Goal: Information Seeking & Learning: Learn about a topic

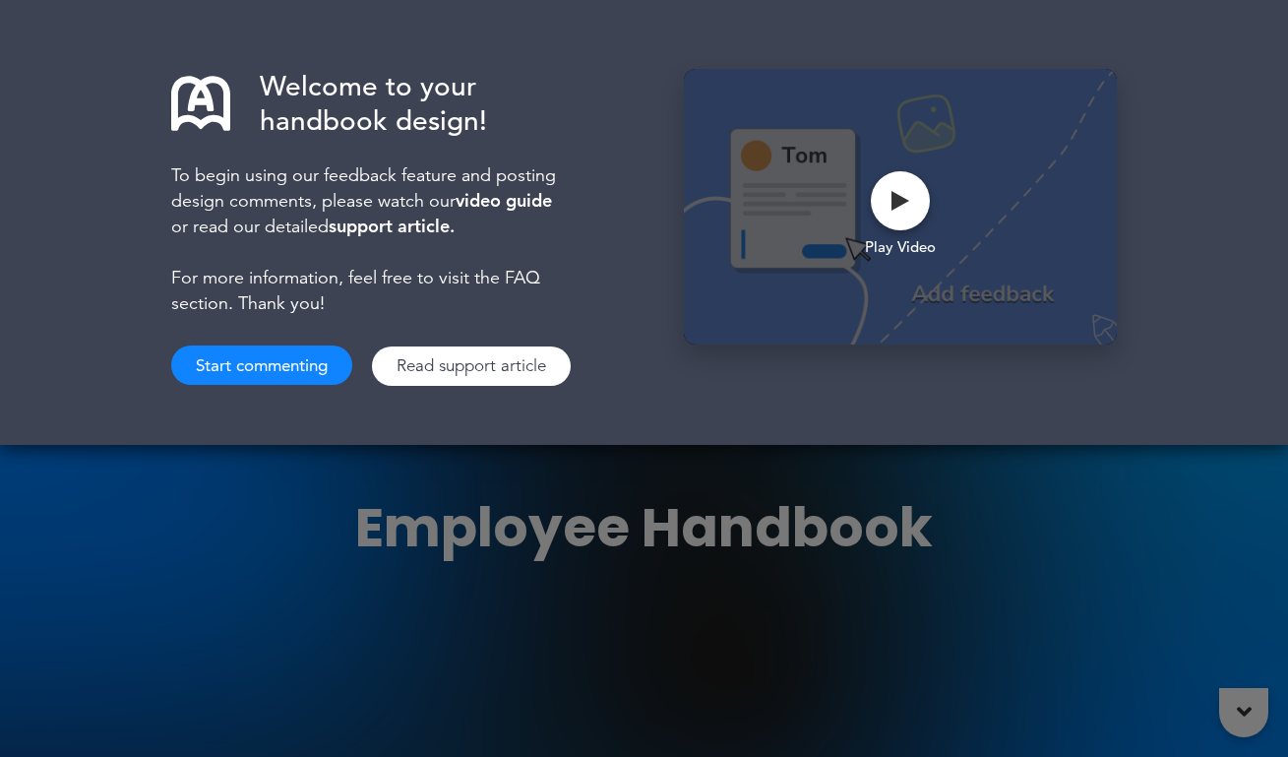
click at [477, 375] on link "Read support article" at bounding box center [471, 365] width 199 height 39
click at [287, 364] on button "Start commenting" at bounding box center [261, 364] width 181 height 39
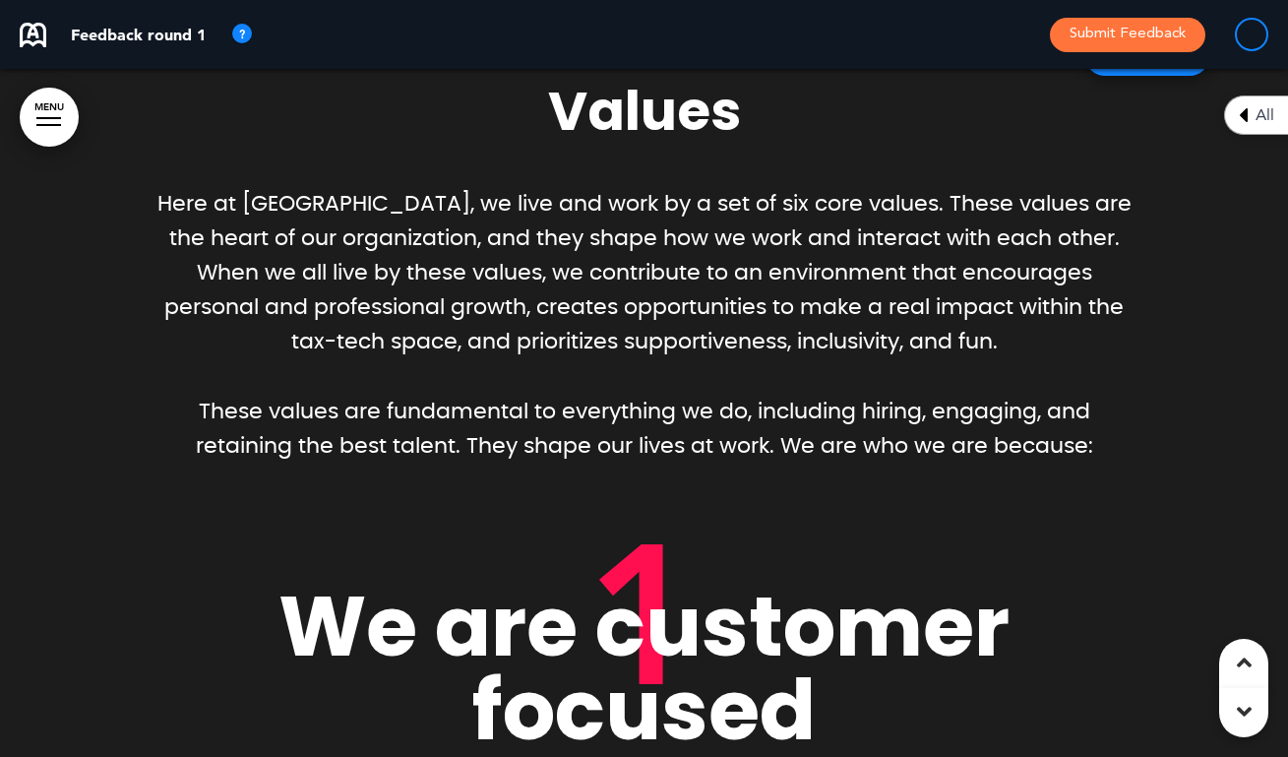
scroll to position [2803, 0]
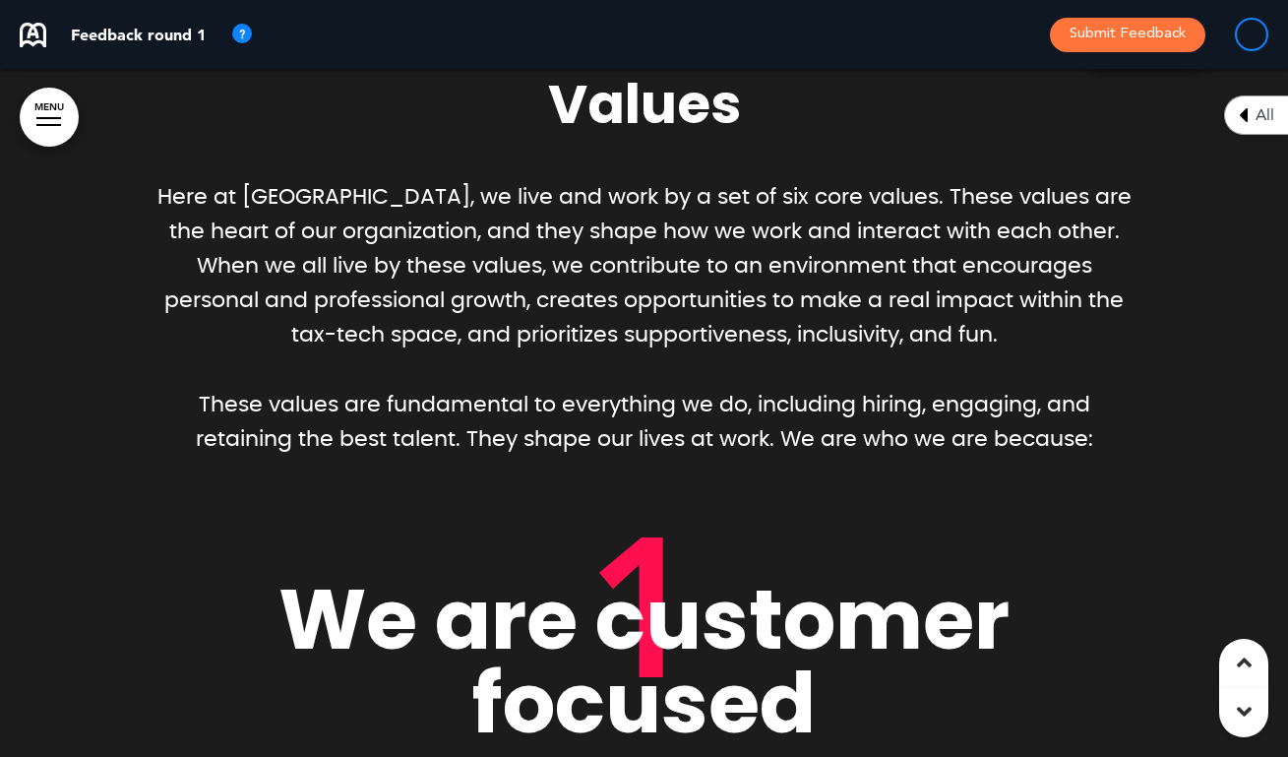
click at [404, 202] on span "Here at [GEOGRAPHIC_DATA], we live and work by a set of six core values. These …" at bounding box center [644, 266] width 974 height 160
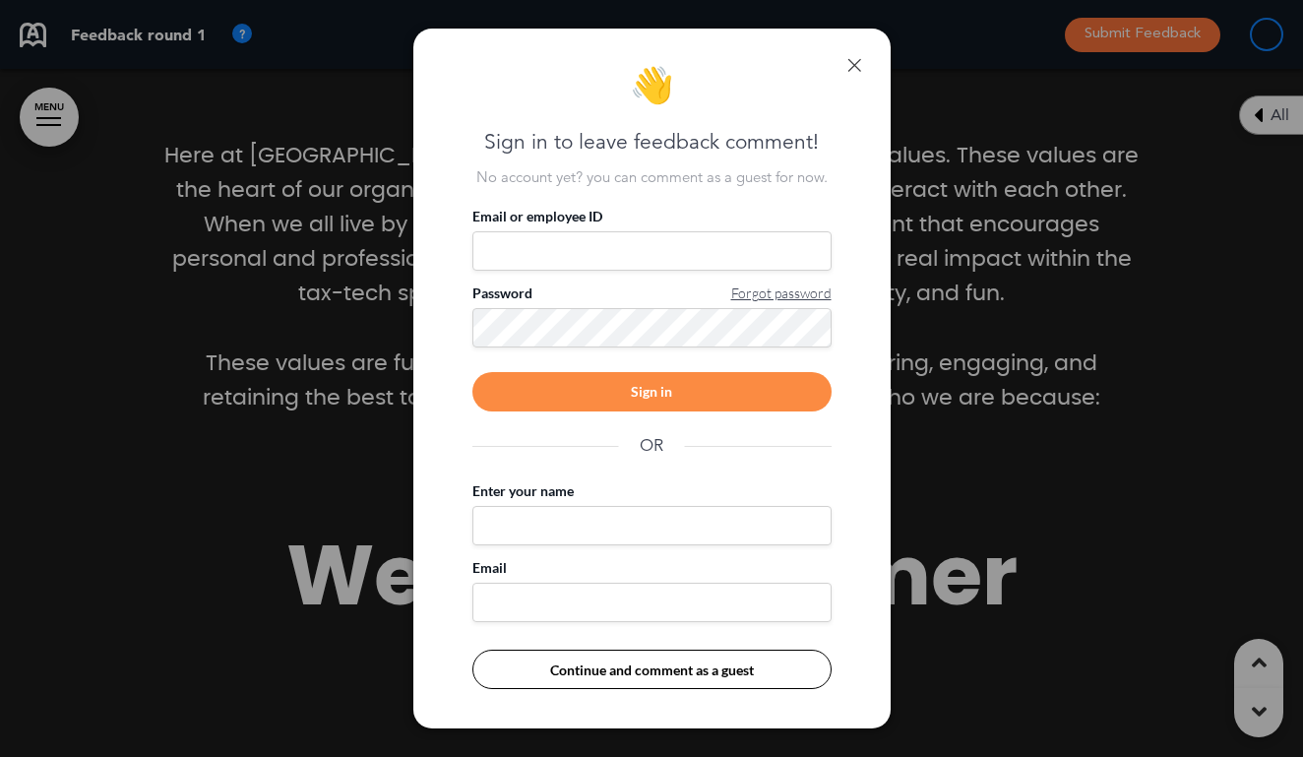
click at [848, 62] on link at bounding box center [854, 65] width 14 height 14
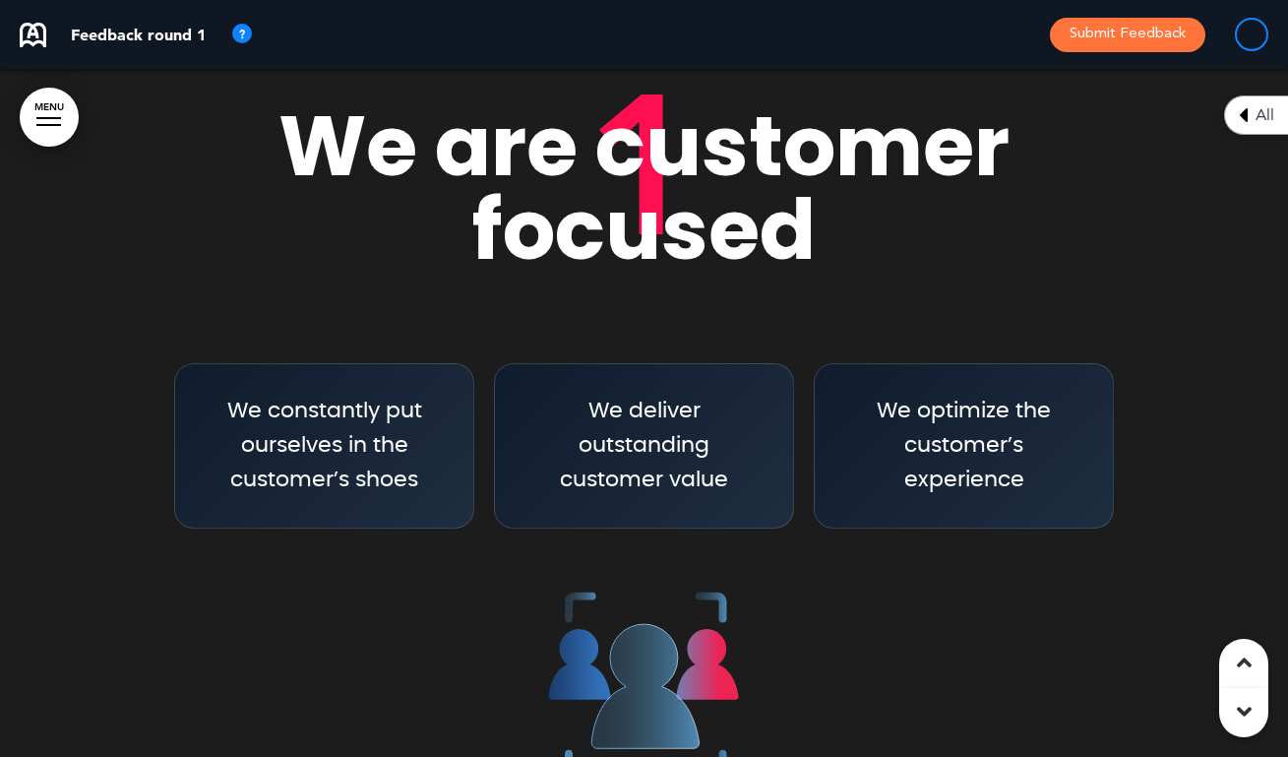
scroll to position [3228, 0]
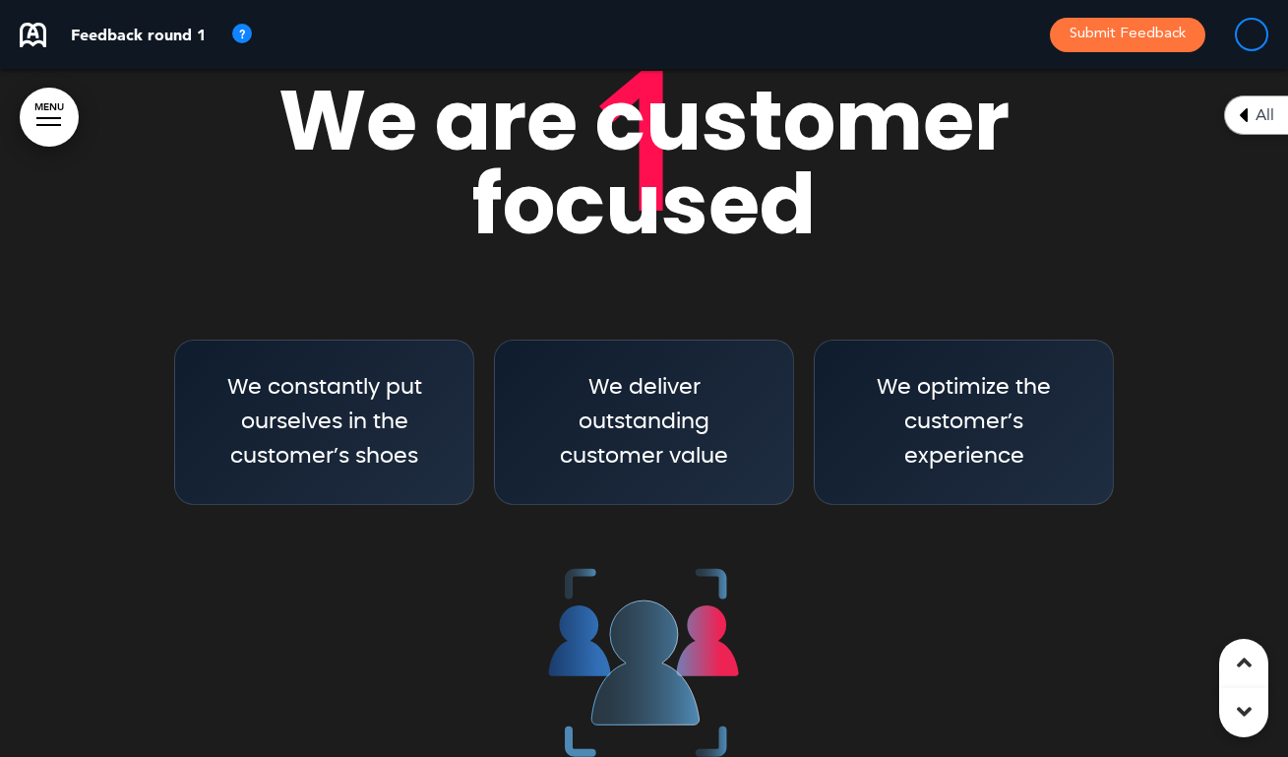
click at [371, 376] on span "We constantly put ourselves in the customer’s shoes" at bounding box center [324, 421] width 195 height 91
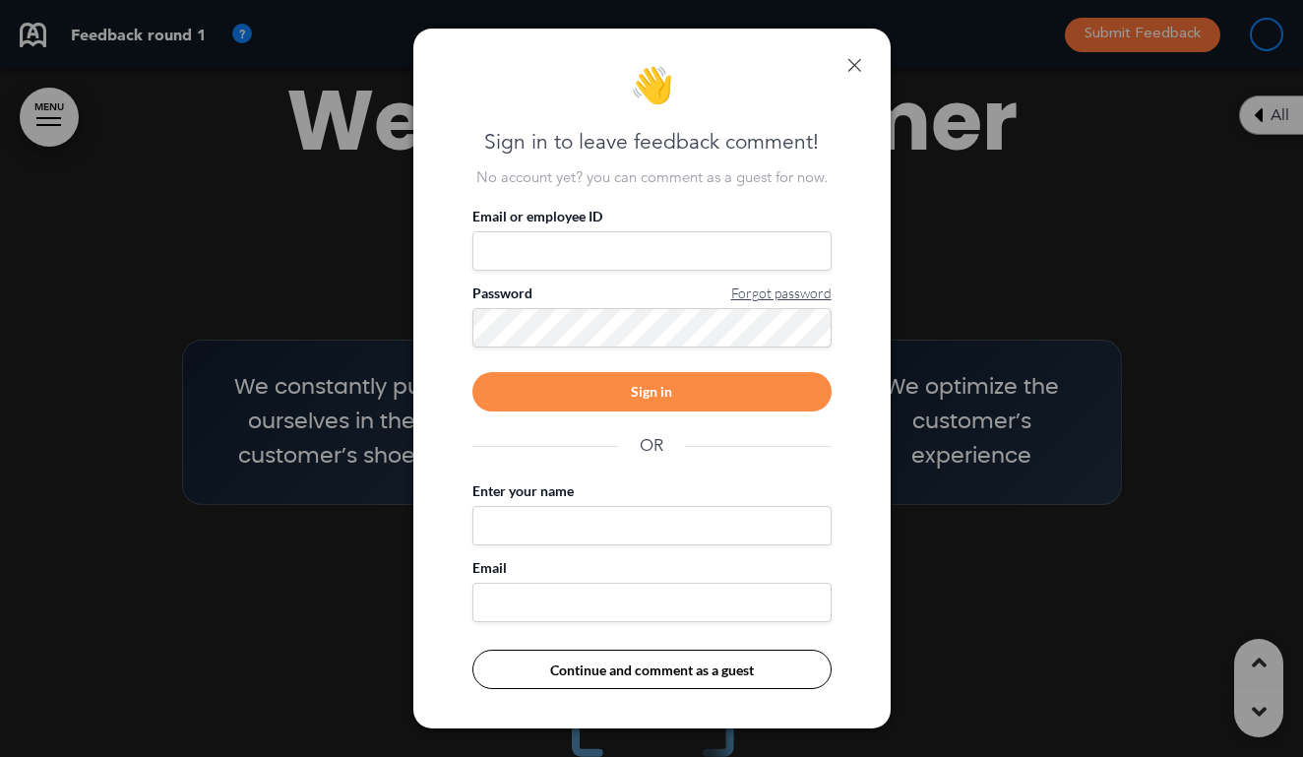
click at [849, 64] on link at bounding box center [854, 65] width 14 height 14
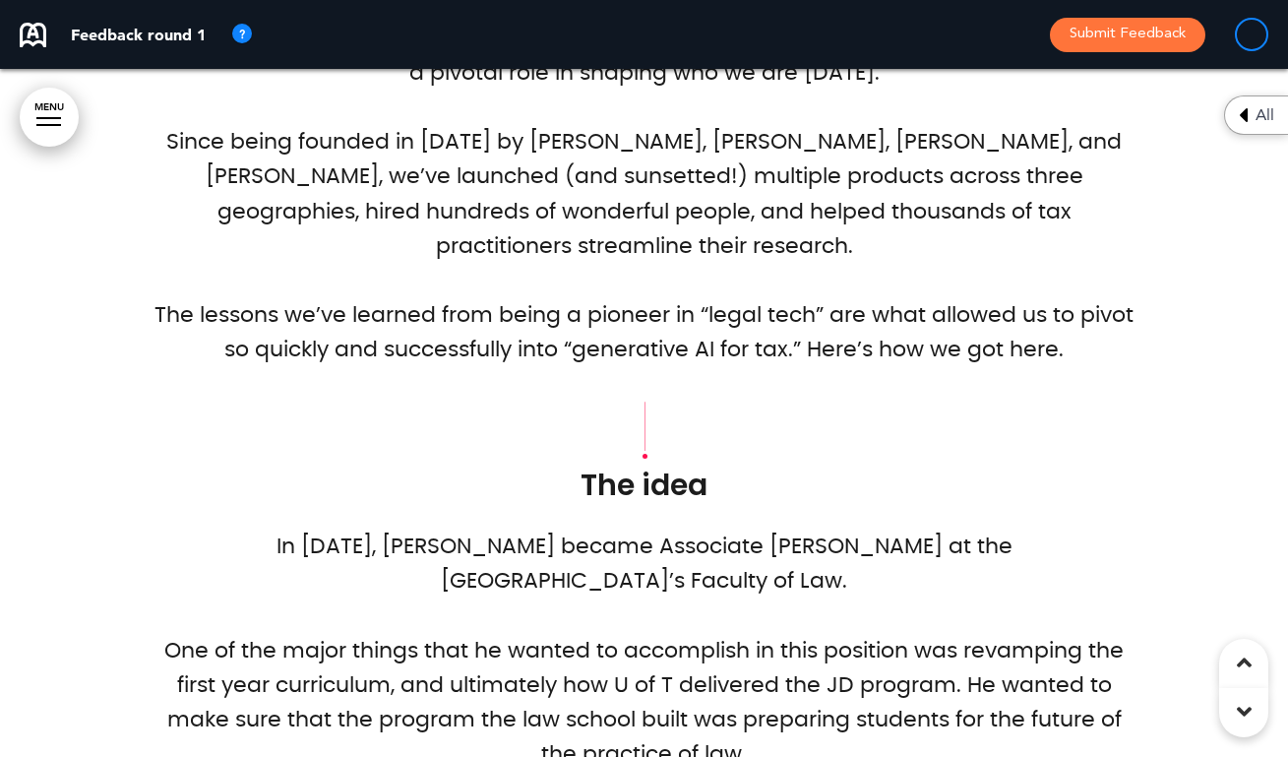
scroll to position [11019, 0]
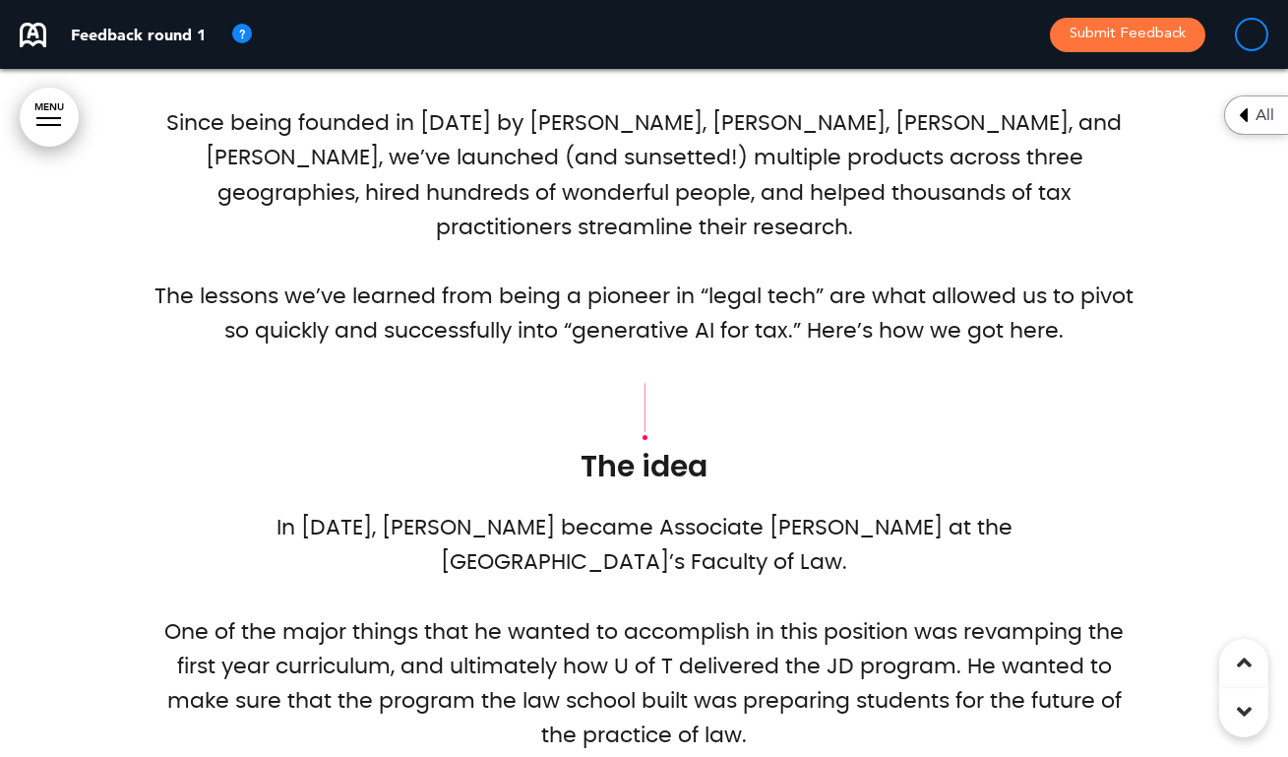
click at [940, 287] on p "The lessons we’ve learned from being a pioneer in “legal tech” are what allowed…" at bounding box center [644, 313] width 984 height 69
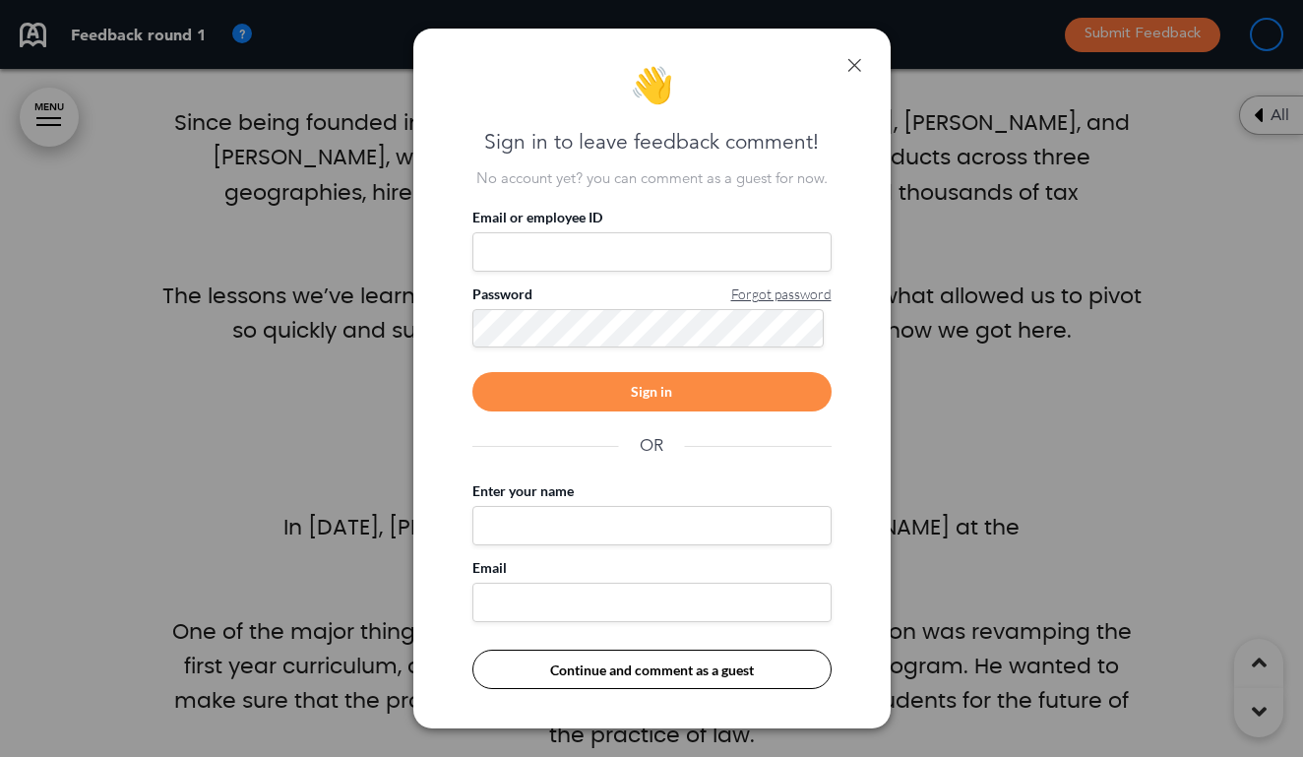
click at [861, 63] on div "👋 Sign in to leave feedback comment! No account yet? you can comment as a guest…" at bounding box center [651, 378] width 477 height 699
click at [854, 63] on link at bounding box center [854, 65] width 14 height 14
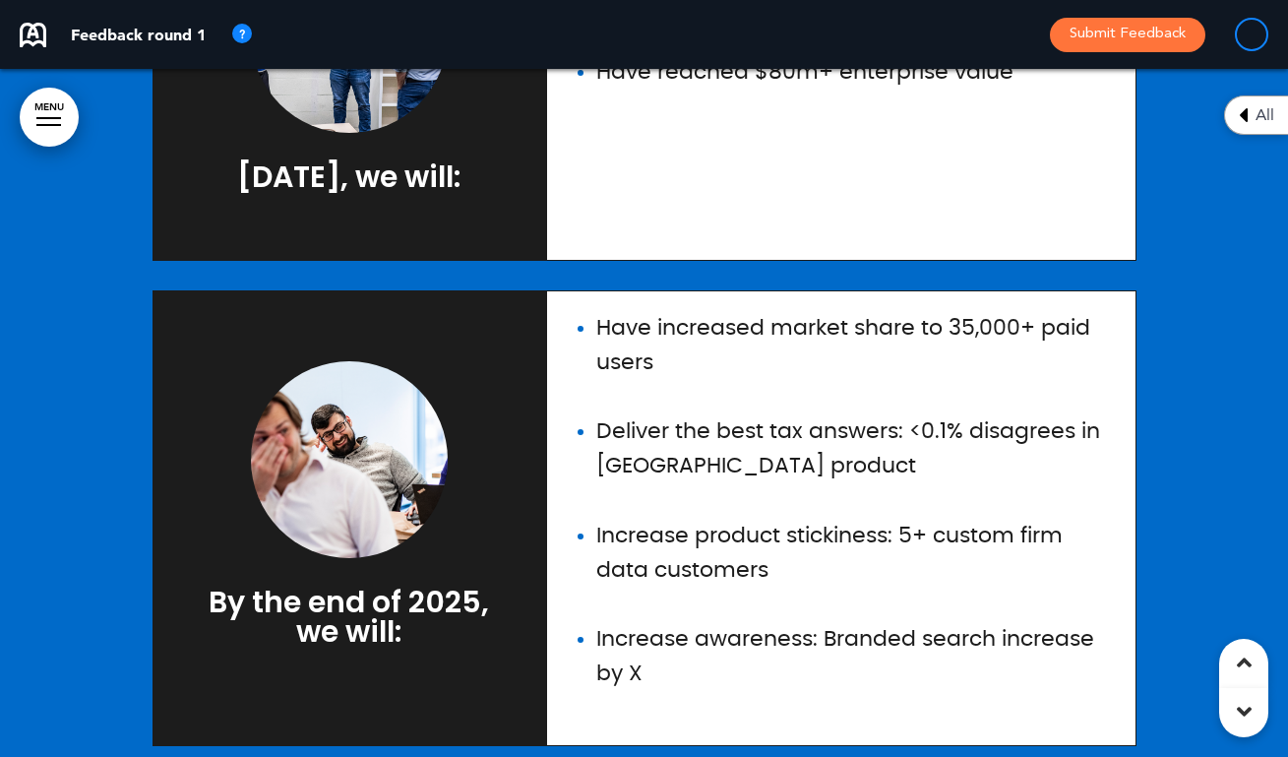
scroll to position [23564, 0]
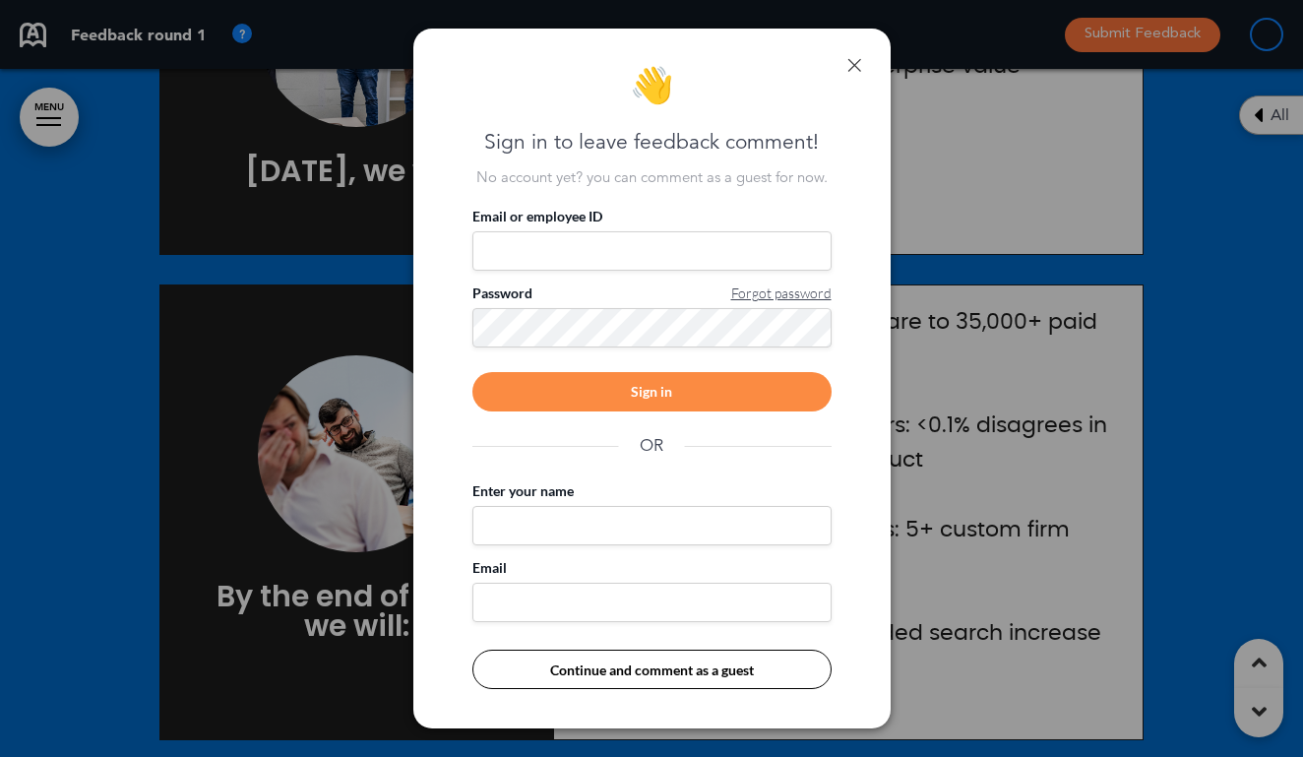
click at [850, 72] on div "👋 Sign in to leave feedback comment! No account yet? you can comment as a guest…" at bounding box center [651, 379] width 477 height 700
click at [851, 66] on link at bounding box center [854, 65] width 14 height 14
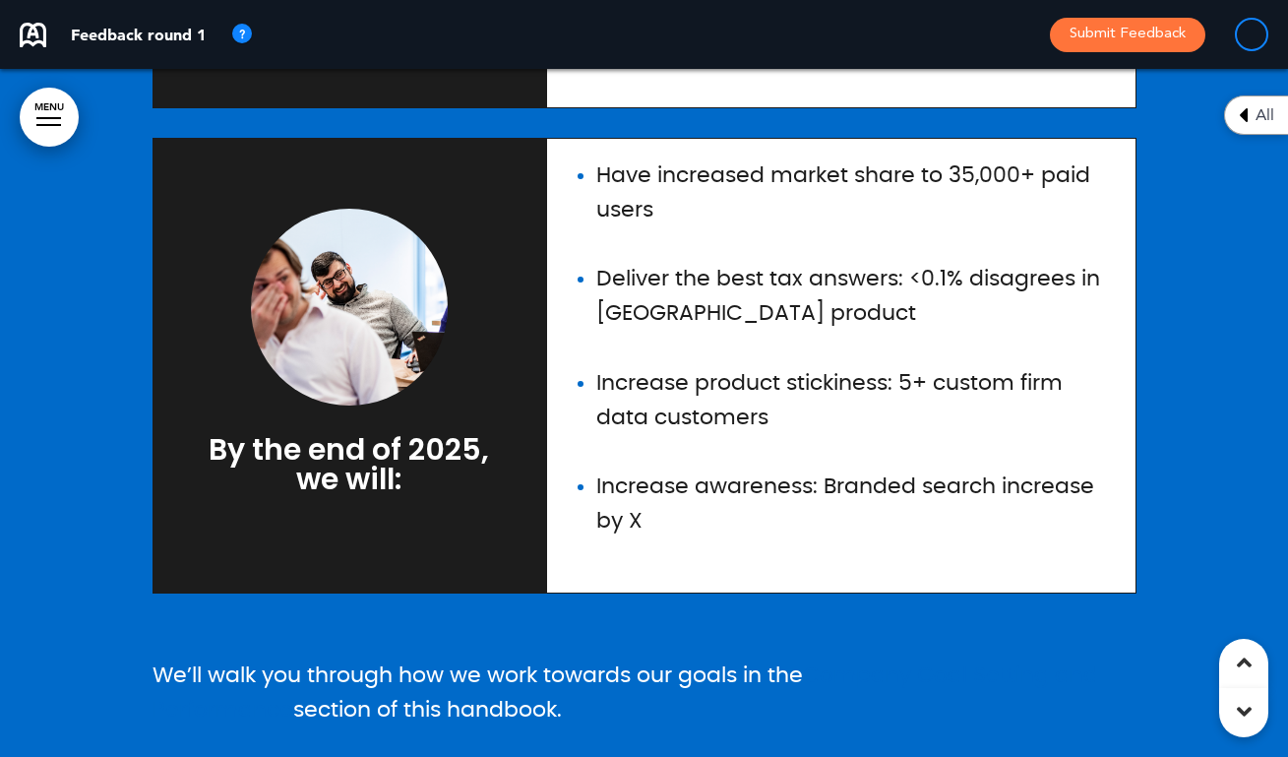
scroll to position [23525, 0]
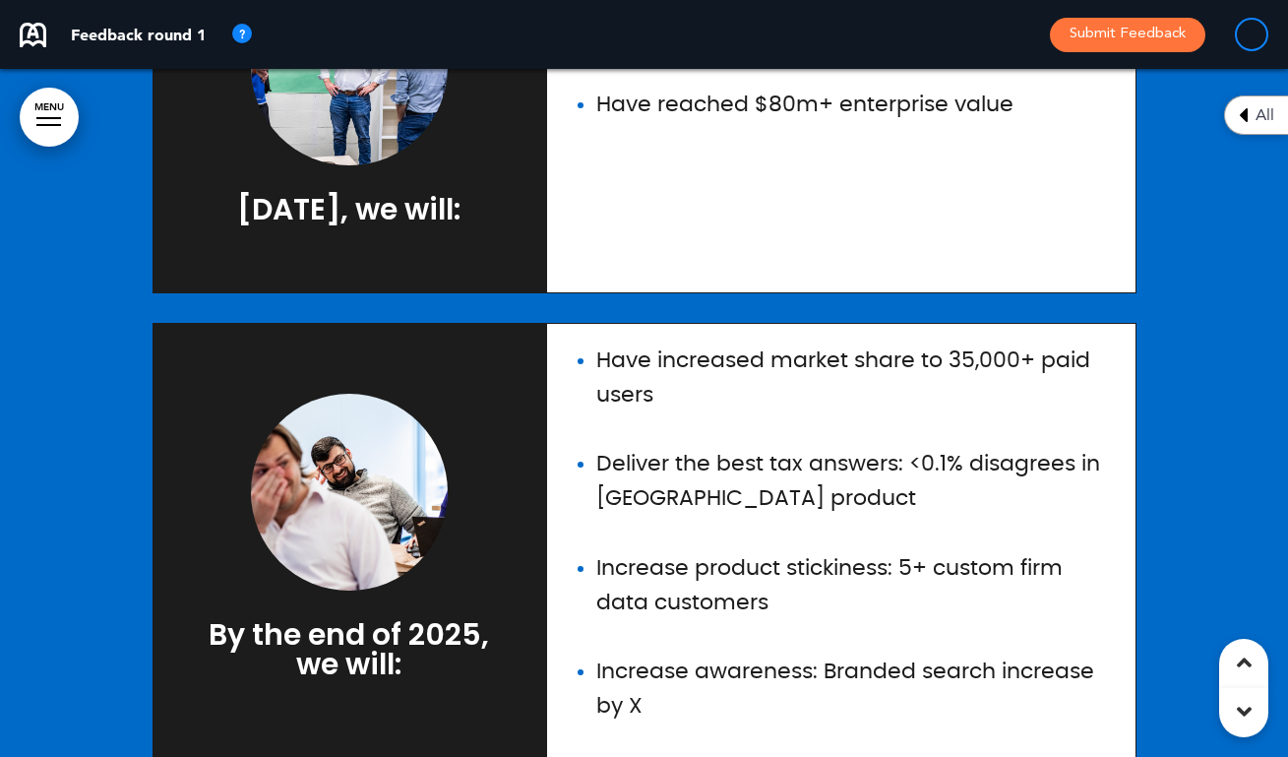
drag, startPoint x: 554, startPoint y: 413, endPoint x: 157, endPoint y: 369, distance: 399.0
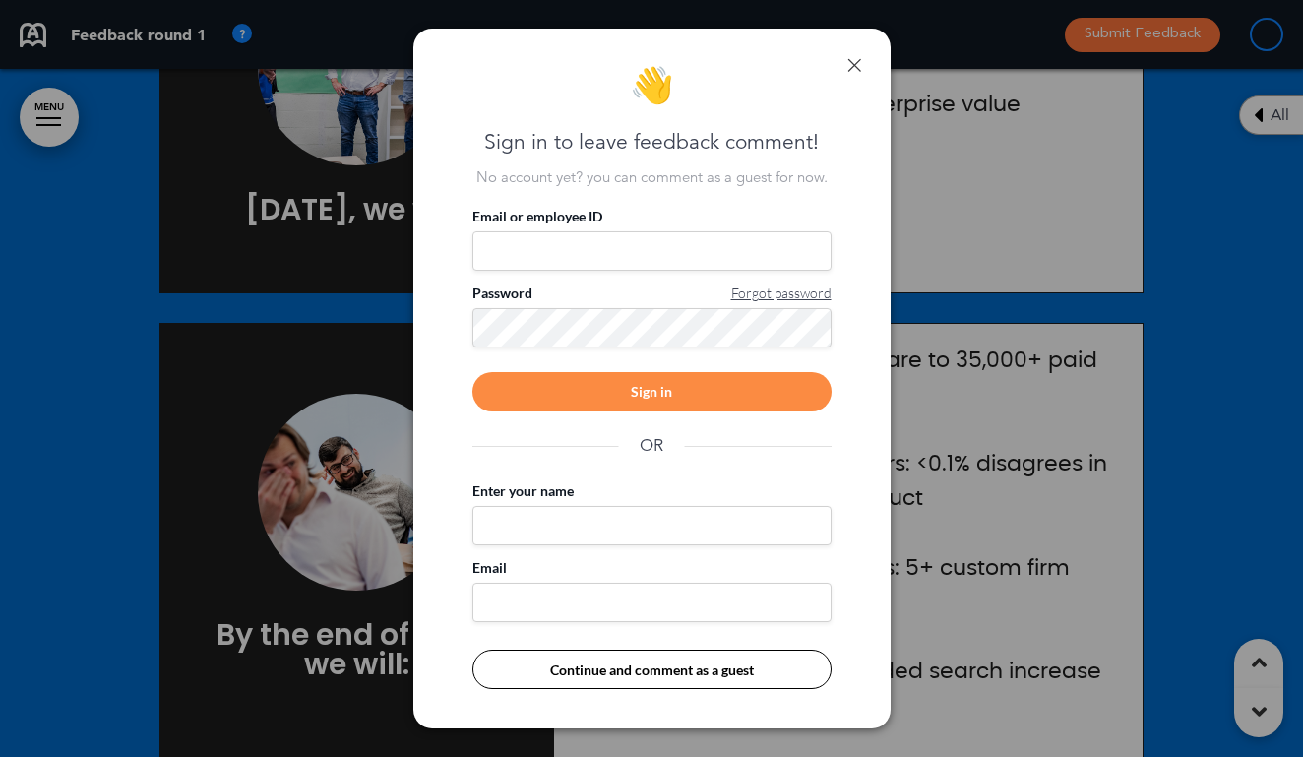
click at [864, 74] on div "👋 Sign in to leave feedback comment! No account yet? you can comment as a guest…" at bounding box center [651, 379] width 477 height 700
click at [851, 63] on link at bounding box center [854, 65] width 14 height 14
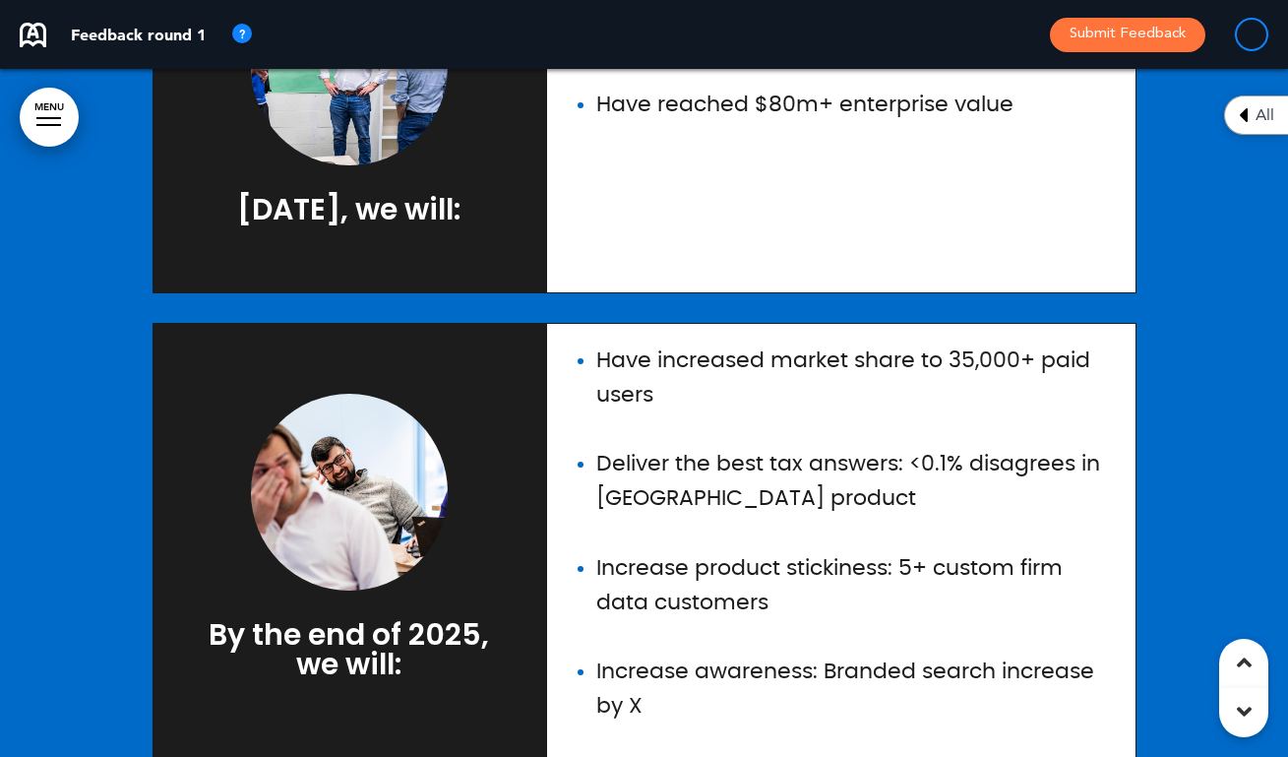
drag, startPoint x: 554, startPoint y: 414, endPoint x: 156, endPoint y: 379, distance: 399.1
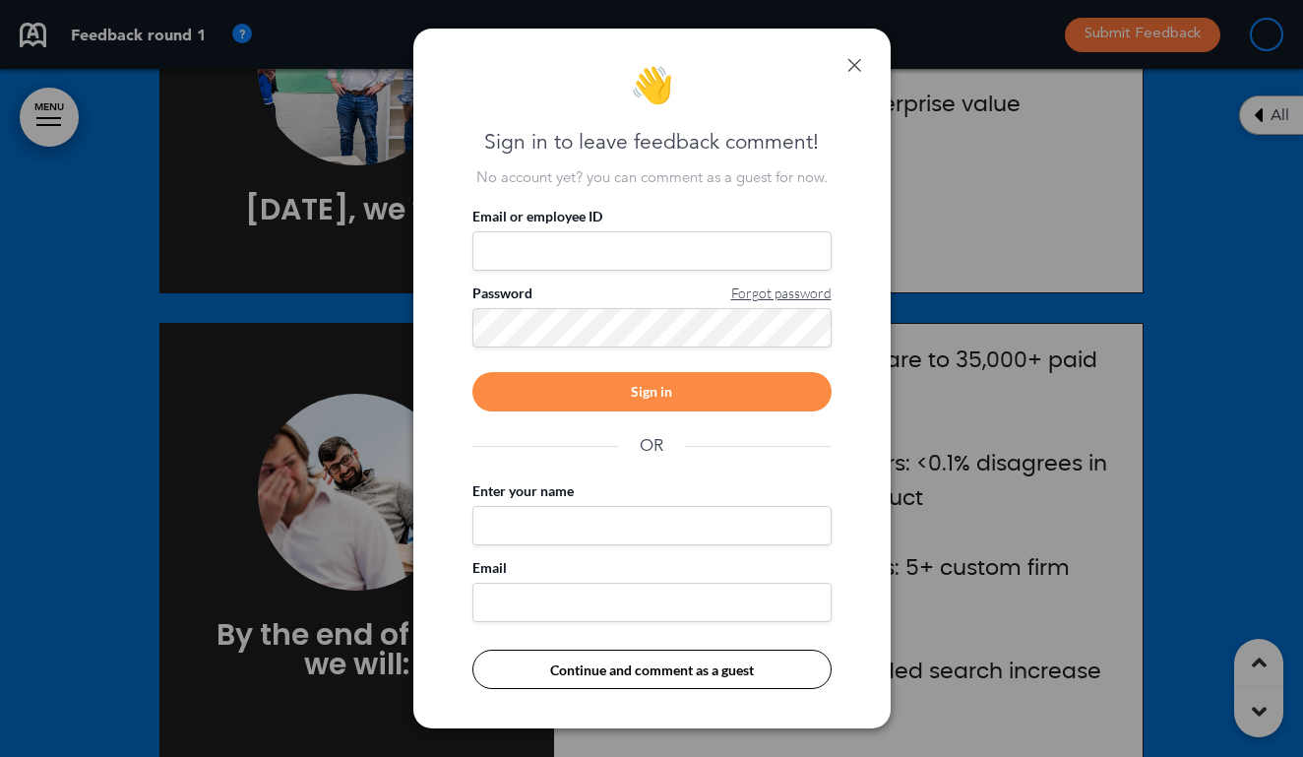
copy span "We’ll walk you through how we work towards our goals in the Company Goal Settin…"
click at [861, 63] on div "👋 Sign in to leave feedback comment! No account yet? you can comment as a guest…" at bounding box center [651, 379] width 477 height 700
click at [849, 66] on link at bounding box center [854, 65] width 14 height 14
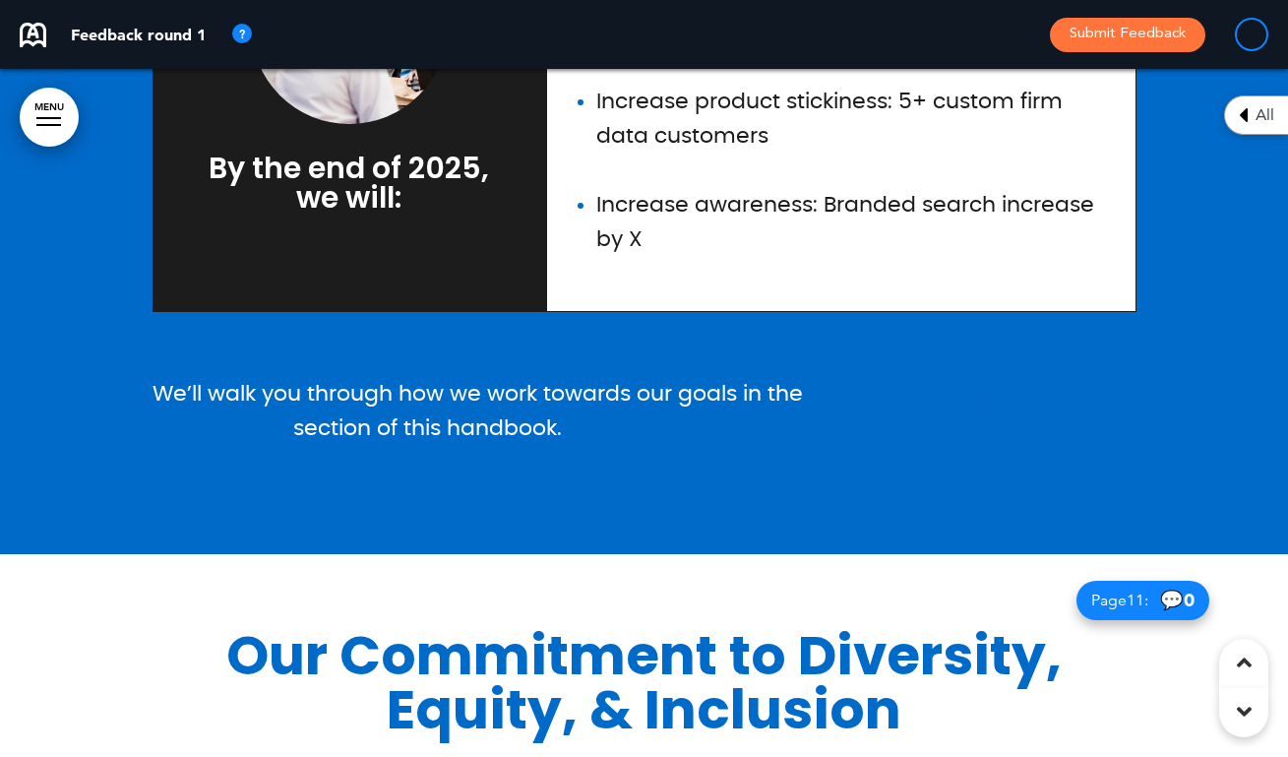
scroll to position [23996, 0]
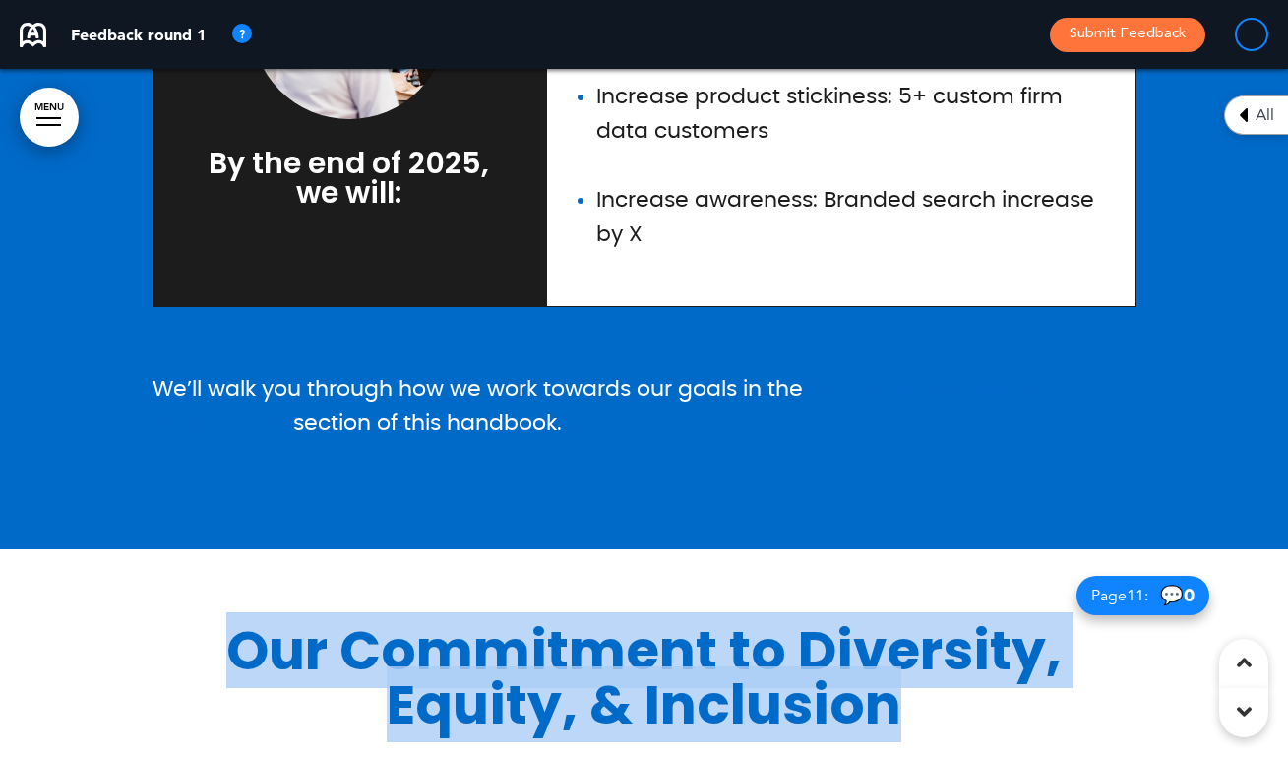
drag, startPoint x: 892, startPoint y: 237, endPoint x: 224, endPoint y: 173, distance: 671.1
click at [224, 623] on h1 "Our Commitment to Diversity, Equity, & Inclusion" at bounding box center [644, 677] width 984 height 108
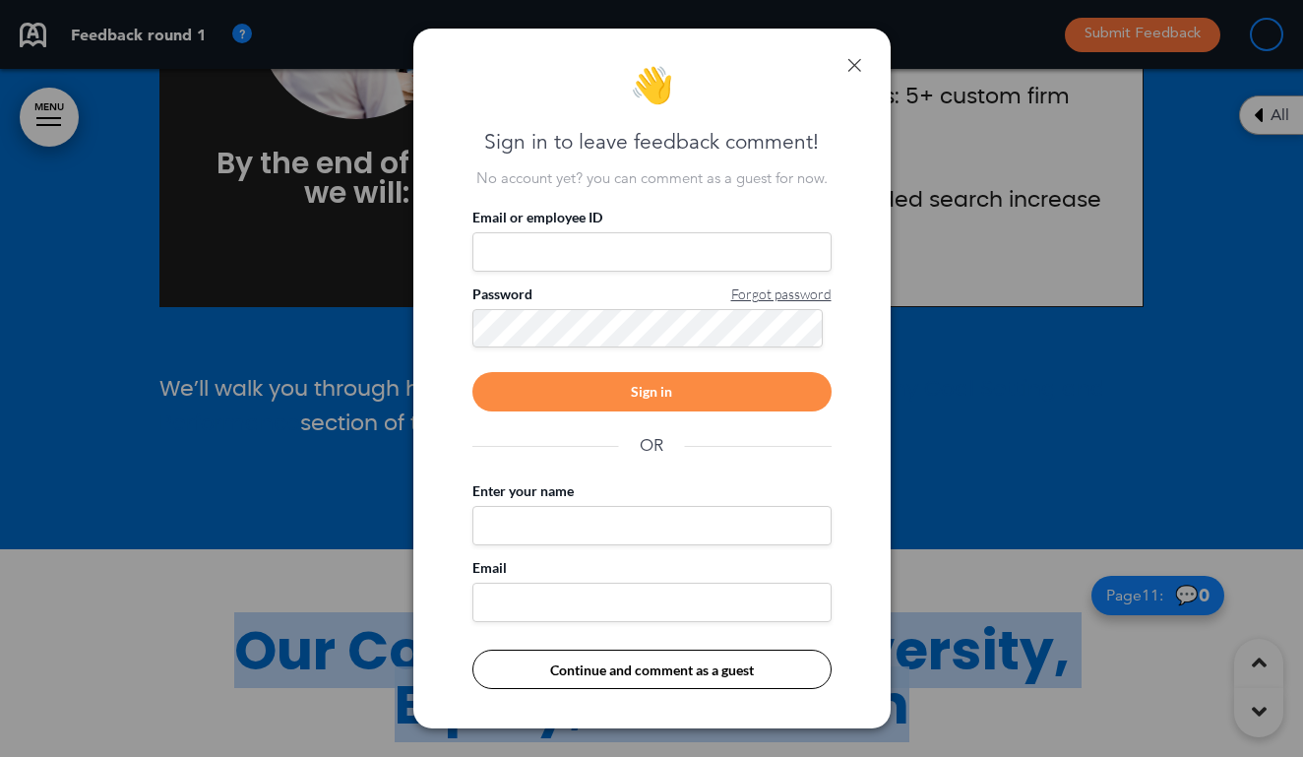
copy h1 "Our Commitment to Diversity, Equity, & Inclusion"
click at [850, 71] on link at bounding box center [854, 65] width 14 height 14
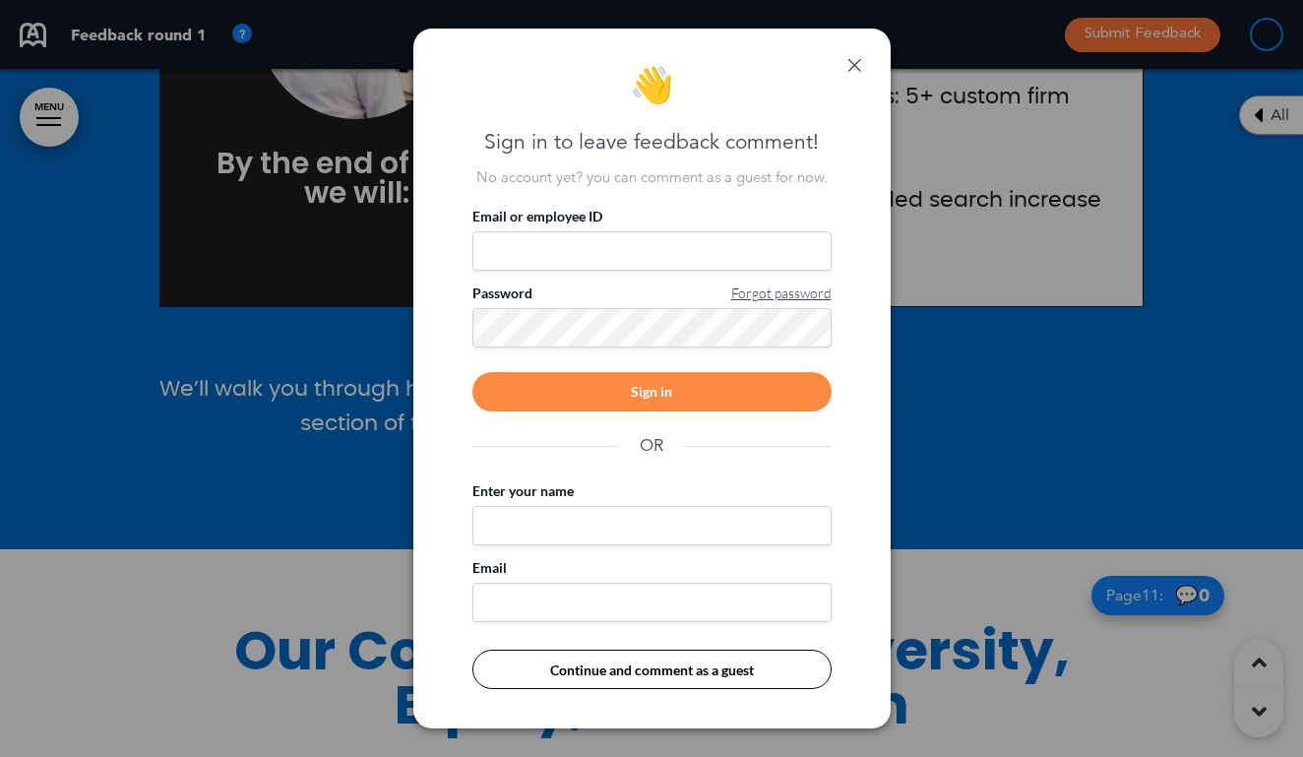
click at [850, 61] on link at bounding box center [854, 65] width 14 height 14
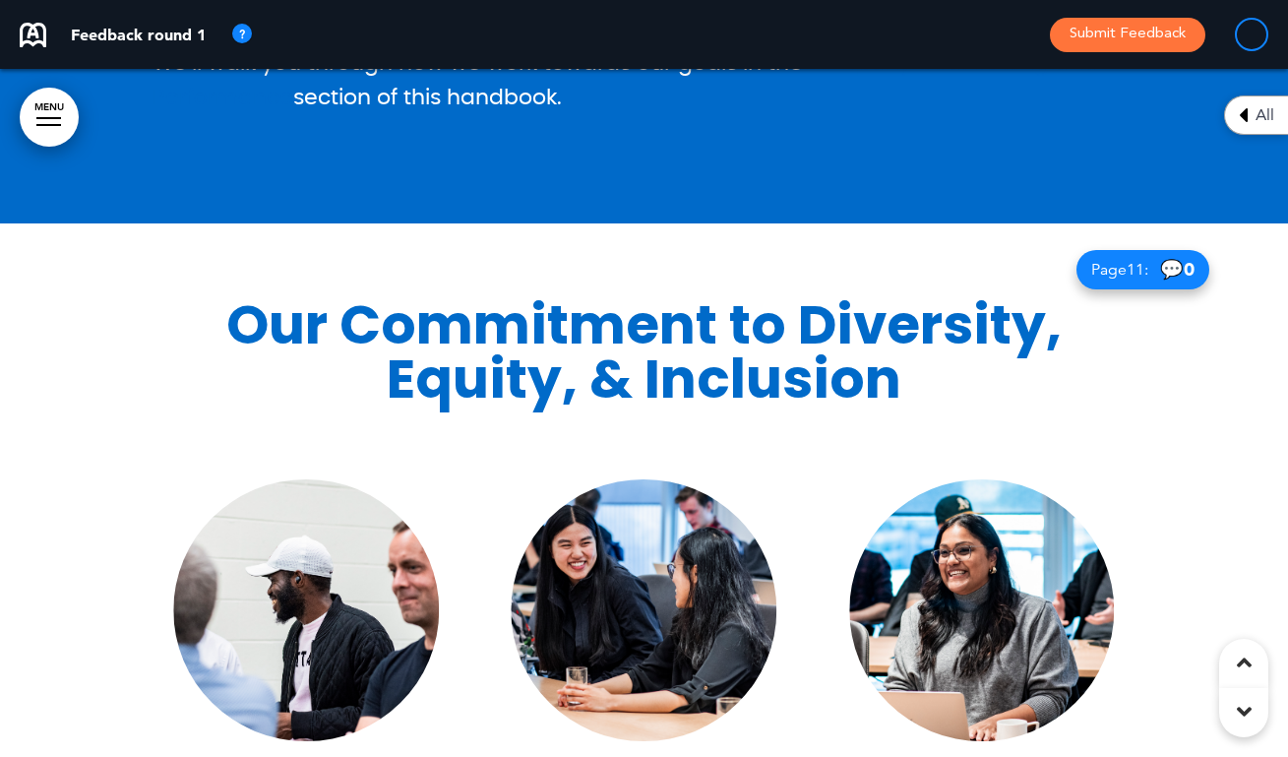
scroll to position [24335, 0]
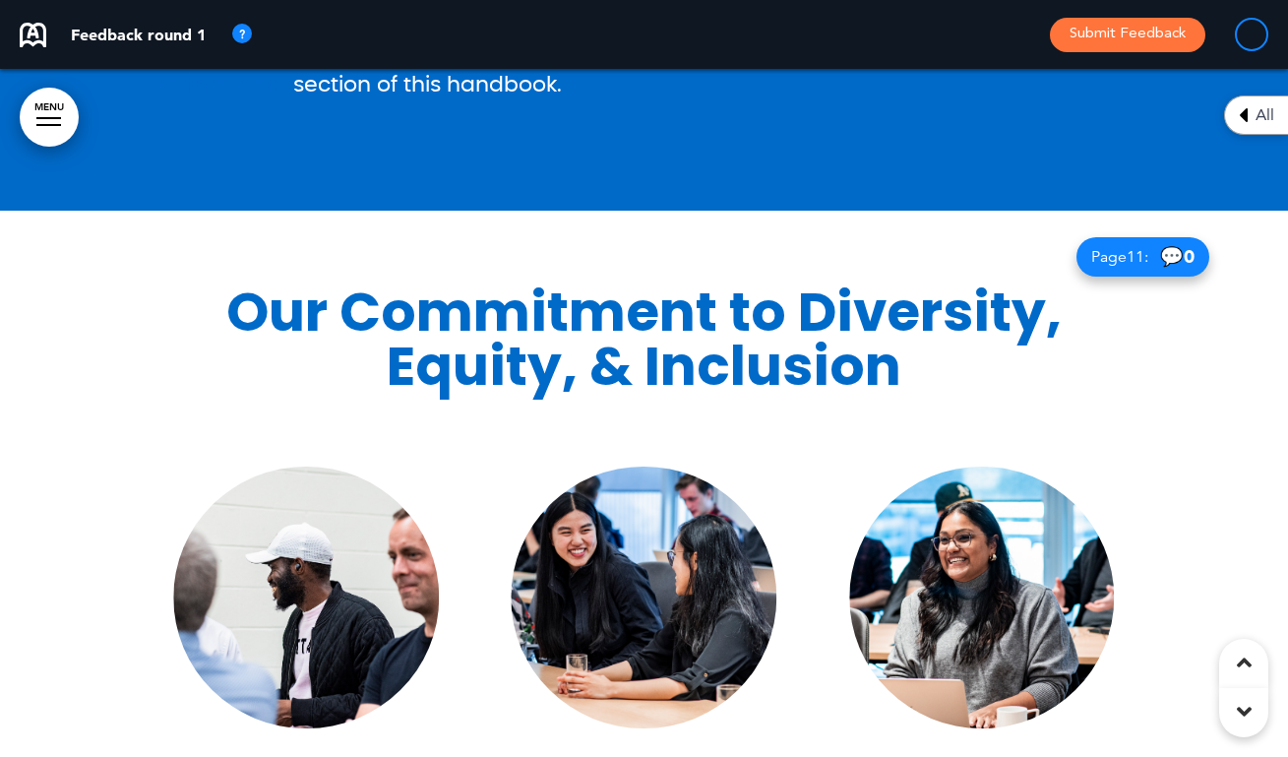
drag, startPoint x: 518, startPoint y: 319, endPoint x: 621, endPoint y: 439, distance: 157.7
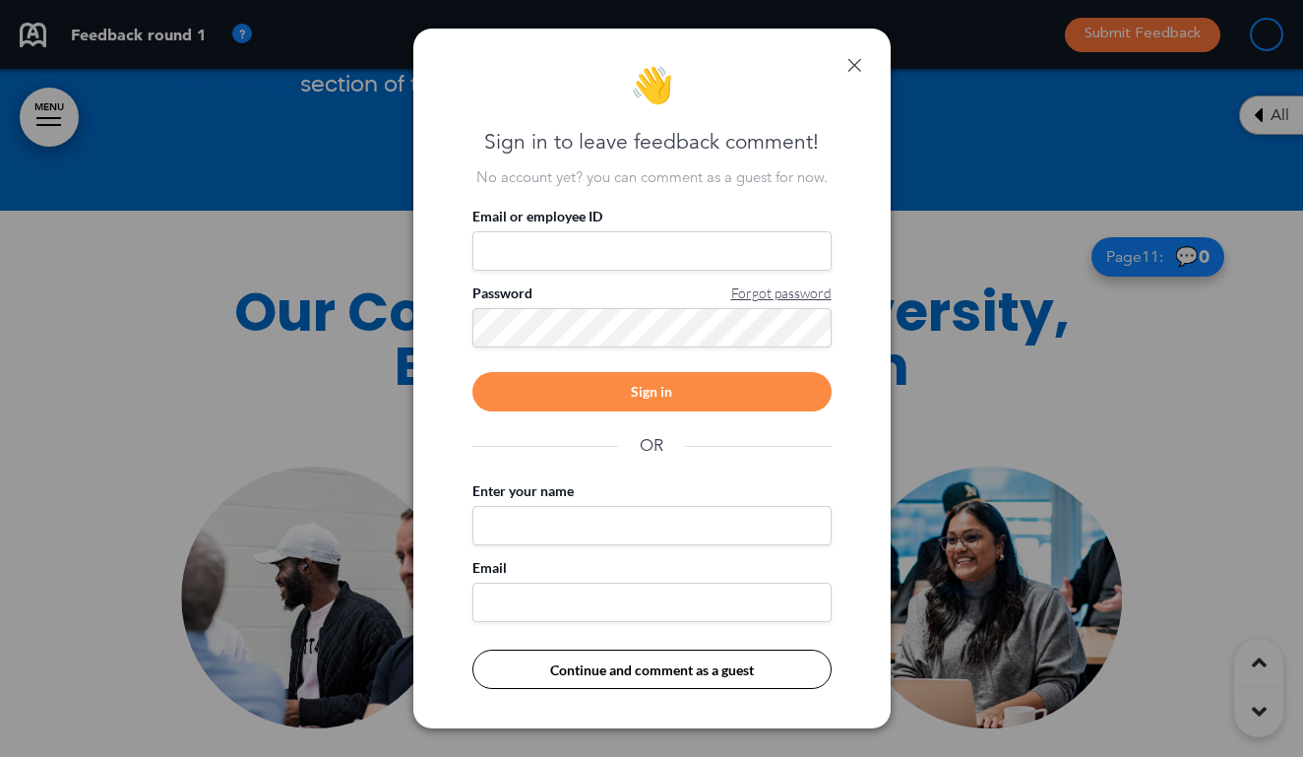
click at [853, 73] on div "👋 Sign in to leave feedback comment! No account yet? you can comment as a guest…" at bounding box center [651, 379] width 477 height 700
click at [852, 57] on div "👋 Sign in to leave feedback comment! No account yet? you can comment as a guest…" at bounding box center [651, 379] width 477 height 700
click at [852, 68] on link at bounding box center [854, 65] width 14 height 14
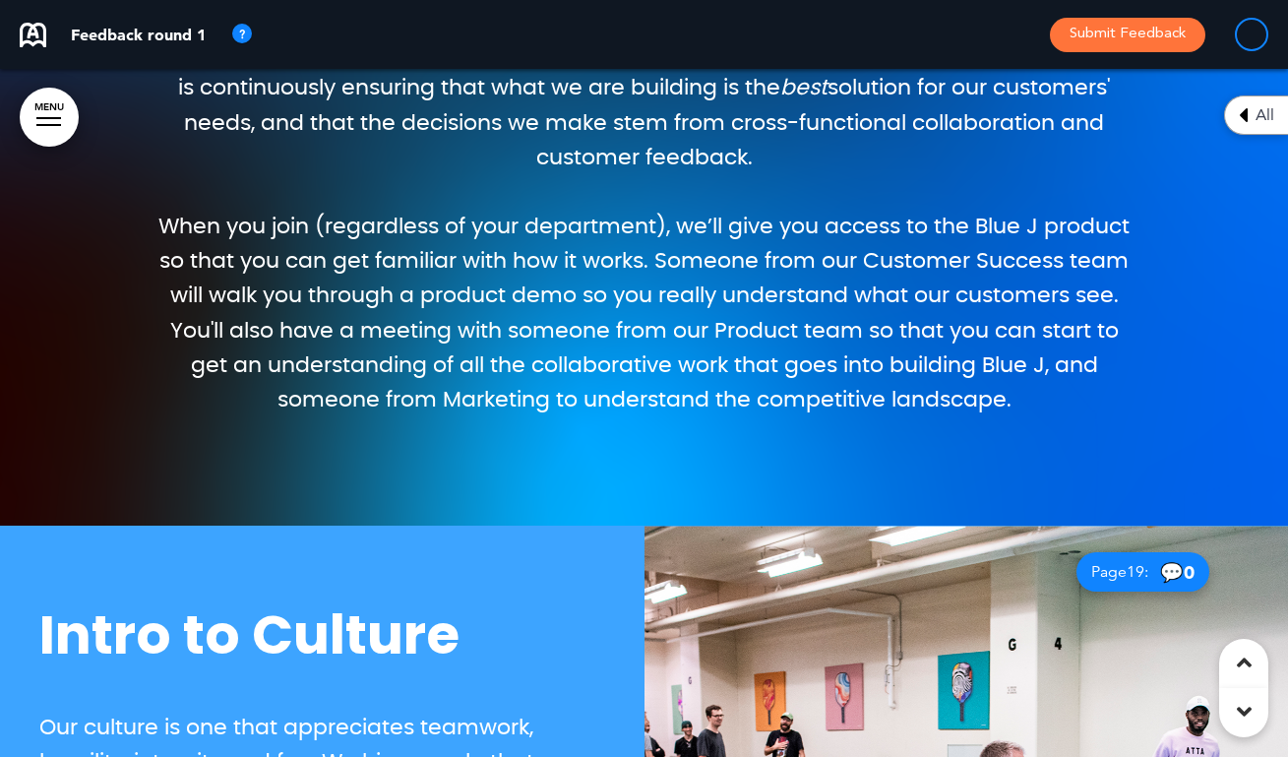
scroll to position [11, 0]
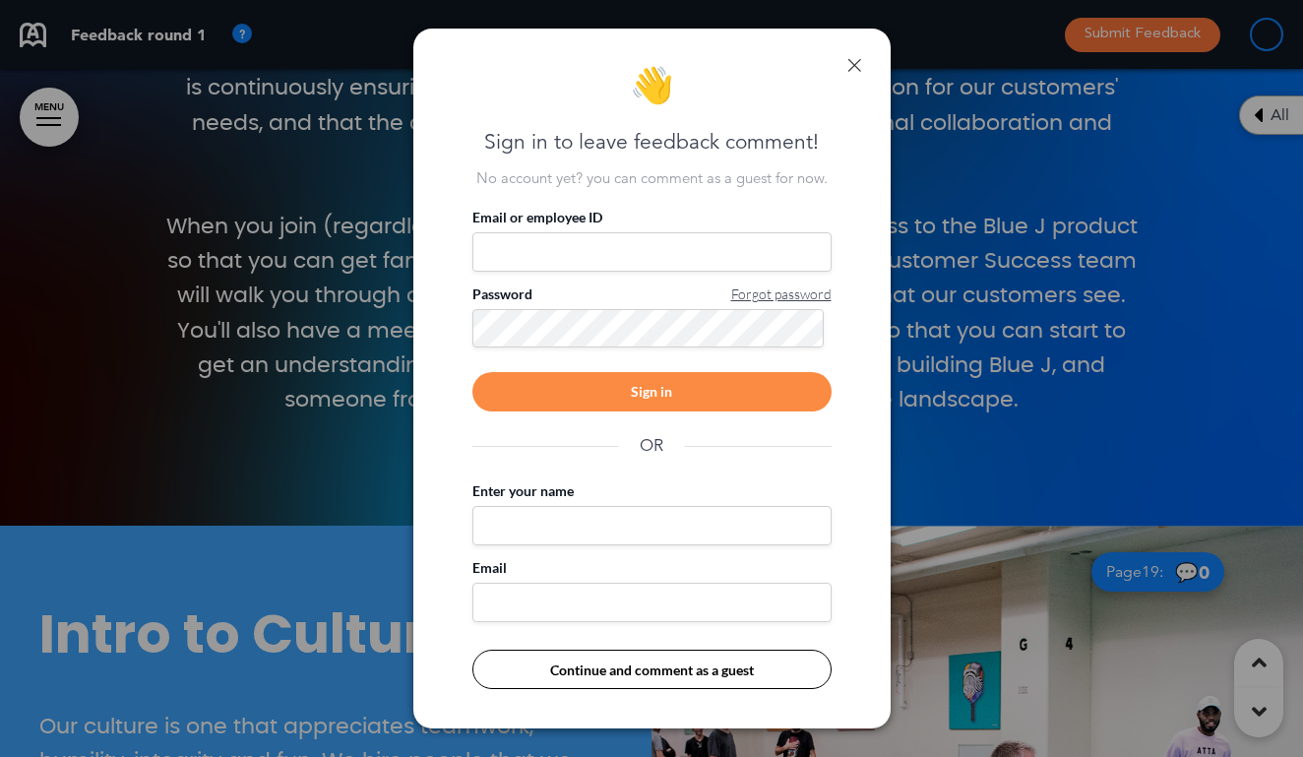
click at [860, 61] on link at bounding box center [854, 65] width 14 height 14
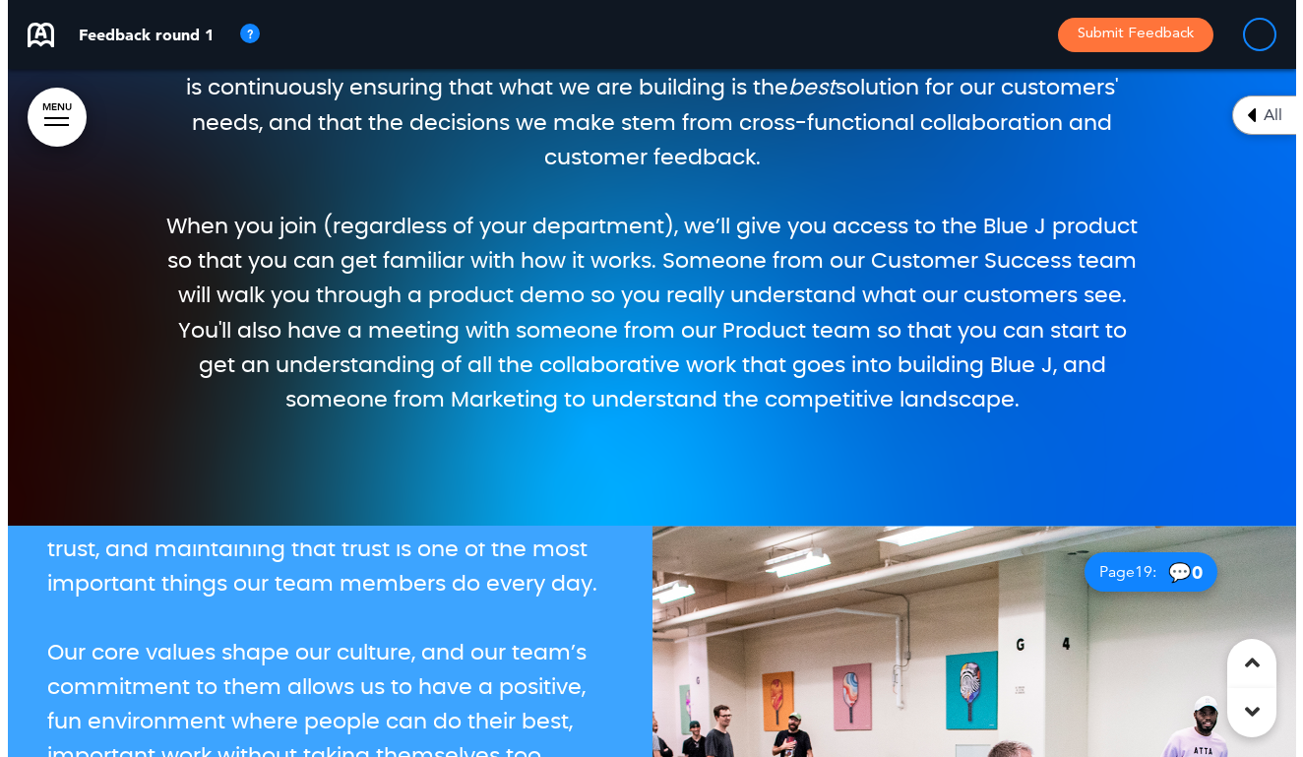
scroll to position [269, 0]
